Goal: Navigation & Orientation: Find specific page/section

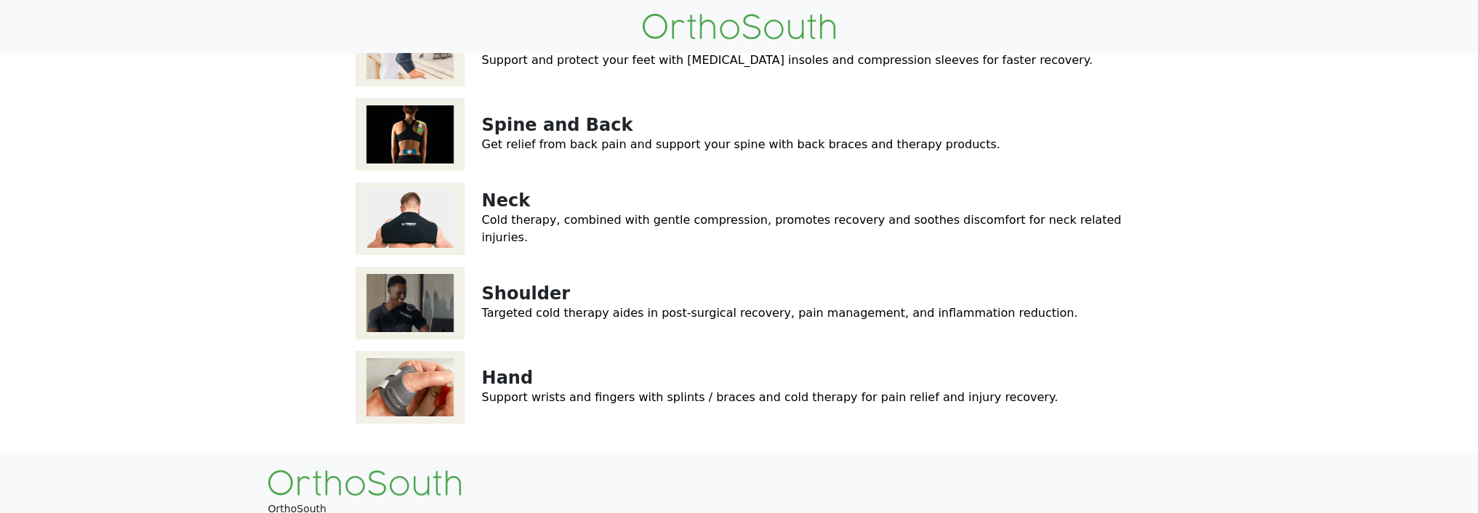
scroll to position [291, 0]
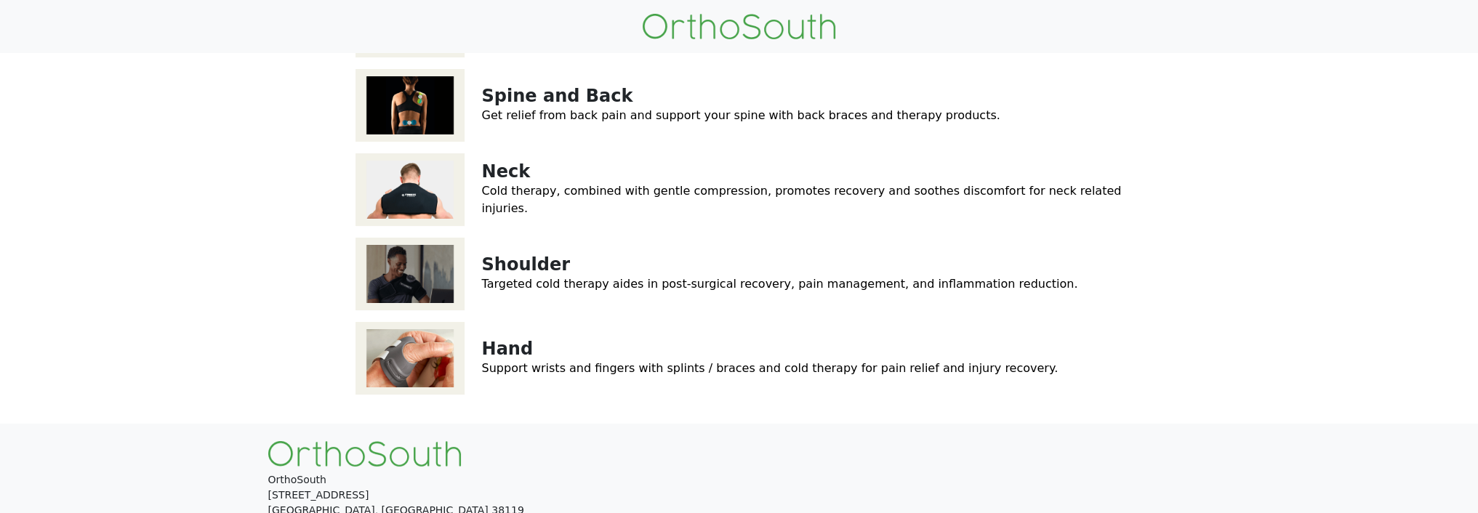
click at [510, 22] on link "Ankle and Foot" at bounding box center [556, 11] width 148 height 20
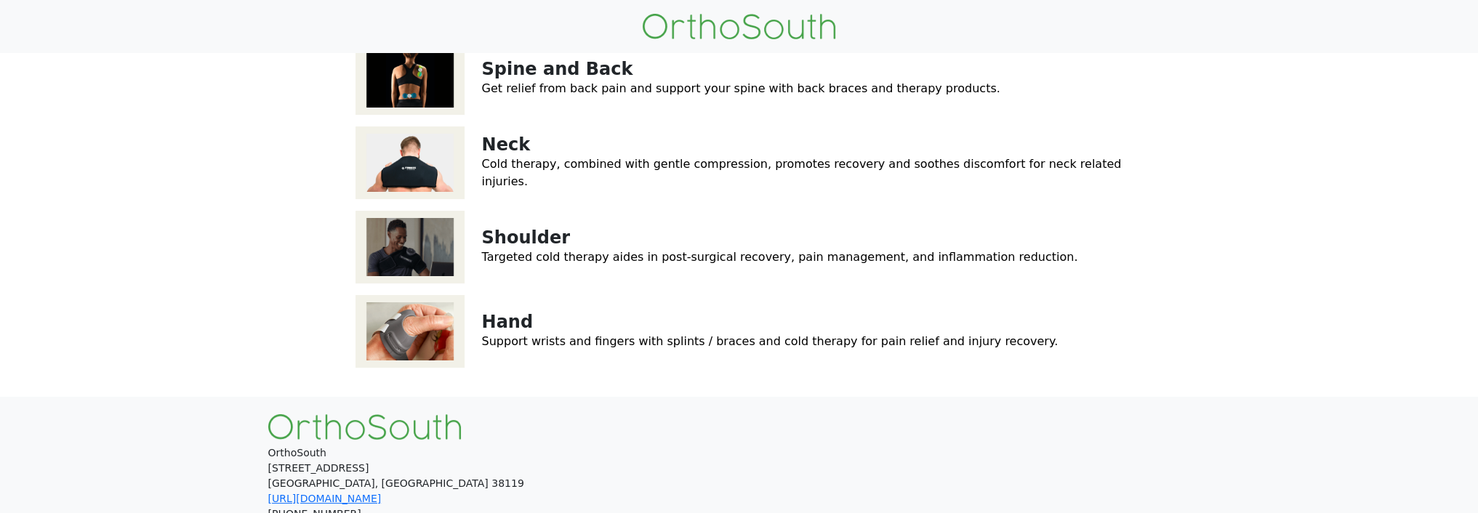
scroll to position [320, 0]
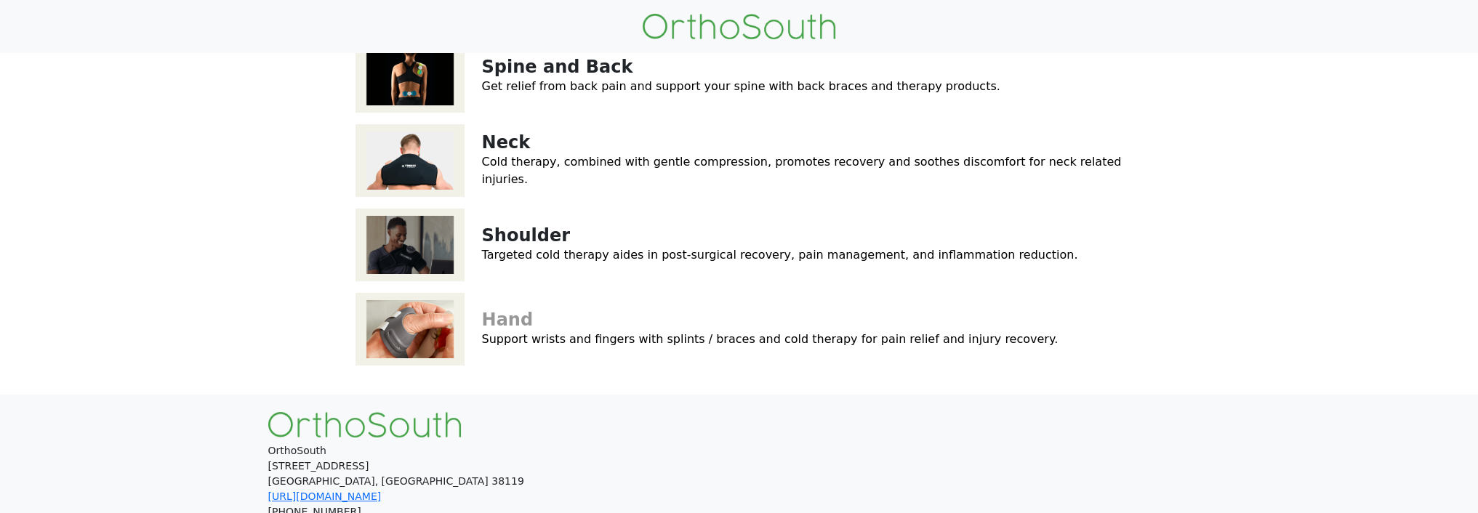
click at [498, 330] on link "Hand" at bounding box center [508, 320] width 52 height 20
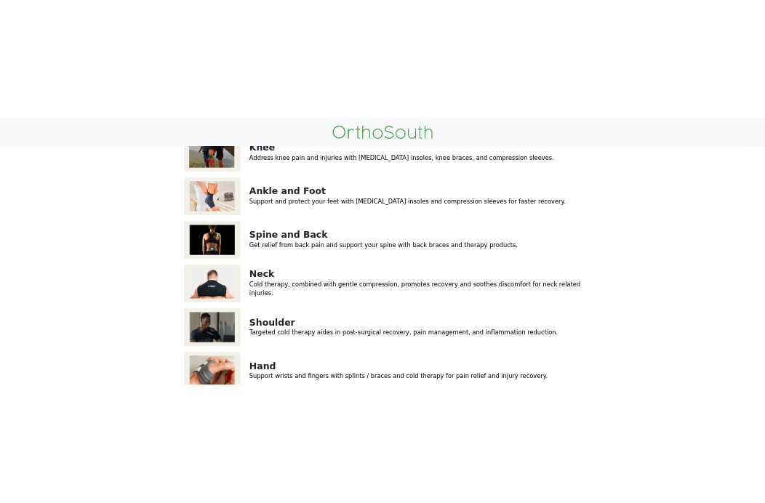
scroll to position [0, 0]
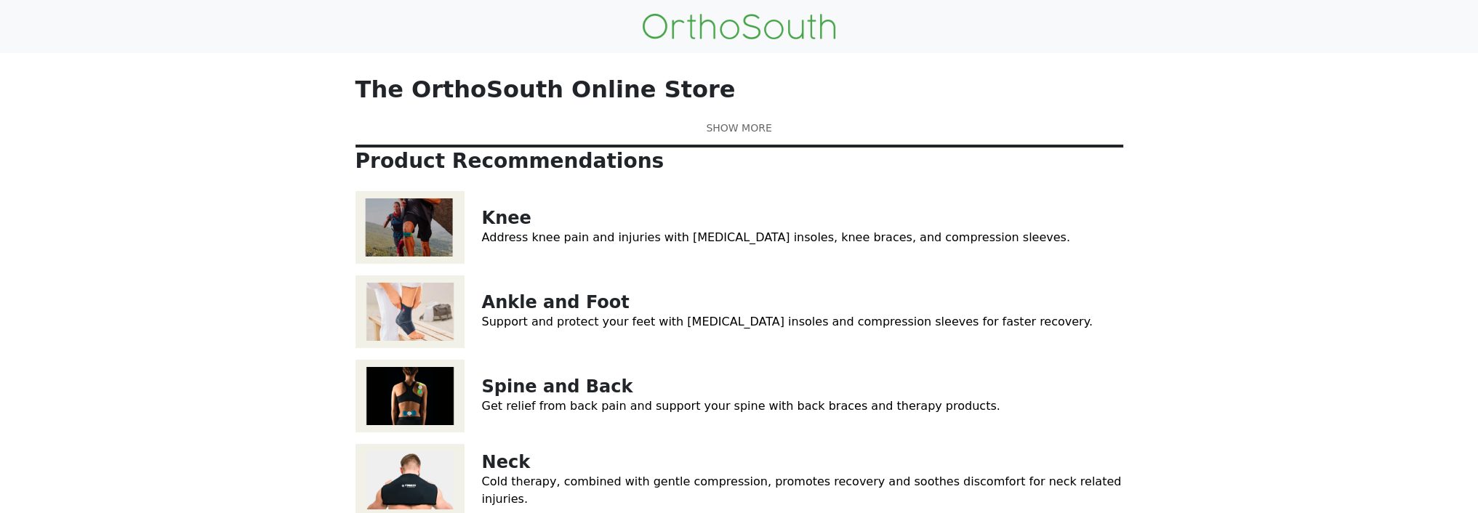
click at [675, 24] on img at bounding box center [739, 26] width 193 height 25
